Goal: Task Accomplishment & Management: Manage account settings

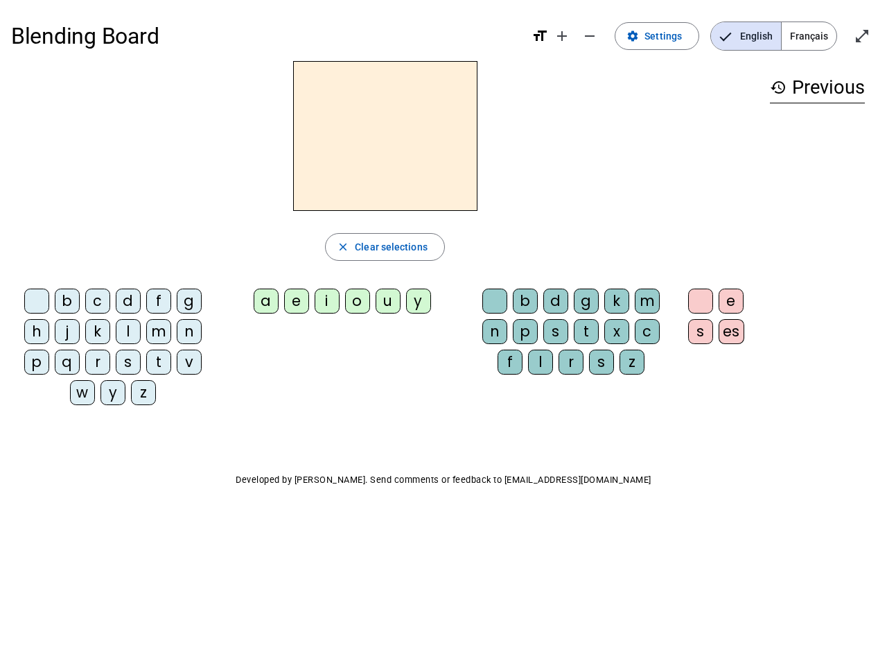
click at [563, 36] on mat-icon "add" at bounding box center [562, 36] width 17 height 17
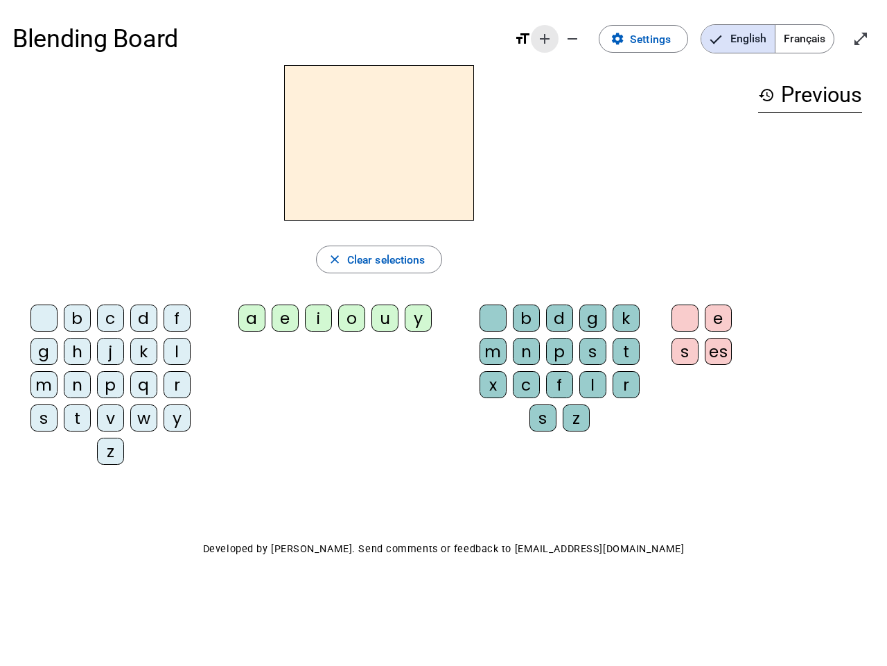
click at [591, 36] on div "Blending Board format_size add remove settings Settings English Français open_i…" at bounding box center [443, 38] width 862 height 53
click at [658, 36] on span "Settings" at bounding box center [650, 39] width 41 height 19
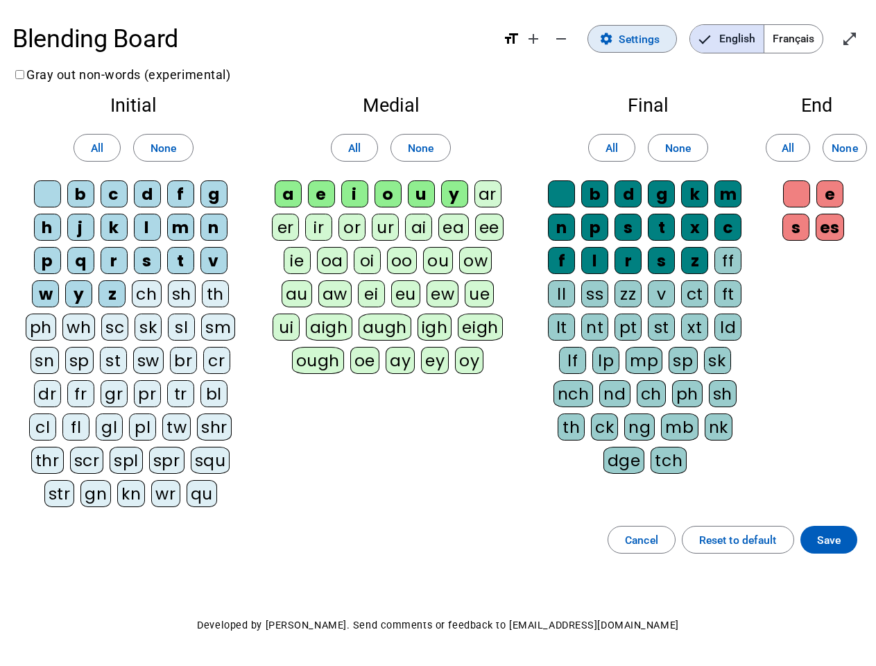
click at [746, 36] on span "English" at bounding box center [726, 39] width 73 height 28
click at [809, 36] on span "Français" at bounding box center [793, 39] width 58 height 28
click at [809, 36] on span "Français" at bounding box center [782, 39] width 79 height 28
click at [862, 36] on span "Enter full screen" at bounding box center [849, 38] width 33 height 33
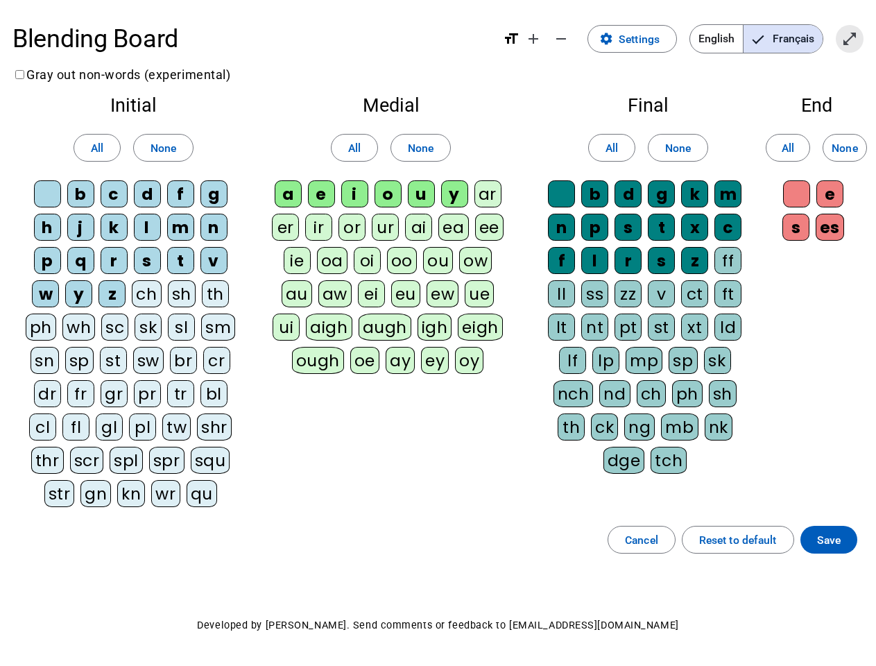
click at [385, 247] on letter-bubble "oi" at bounding box center [370, 263] width 33 height 33
